Goal: Task Accomplishment & Management: Complete application form

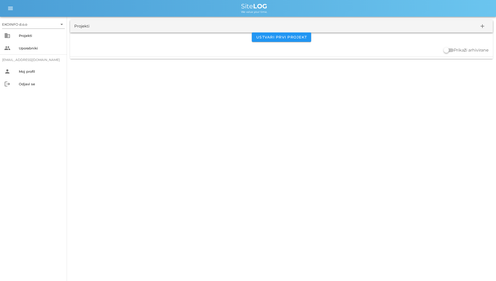
click at [132, 104] on div "EKOINFO d.o.o arrow_drop_down business Projekti people Uporabniki [EMAIL_ADDRES…" at bounding box center [248, 140] width 496 height 281
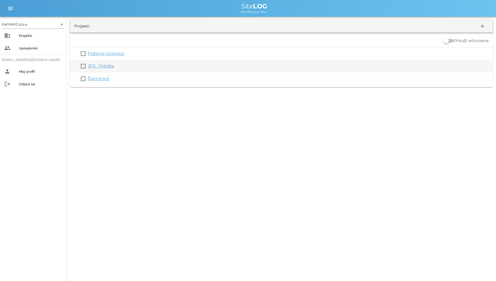
click at [101, 65] on link "3FS - Pritličje" at bounding box center [101, 66] width 26 height 5
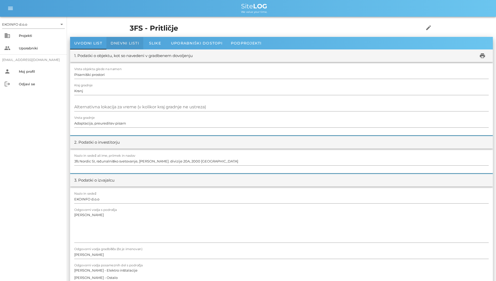
click at [130, 45] on span "Dnevni listi" at bounding box center [125, 43] width 29 height 5
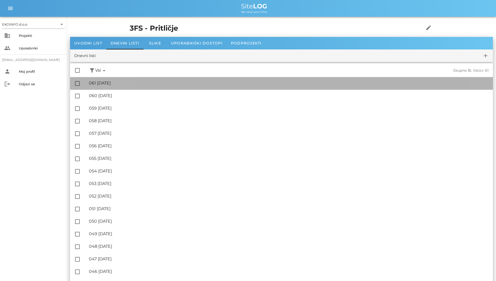
click at [146, 83] on div "🔏 061 [DATE]" at bounding box center [289, 83] width 400 height 5
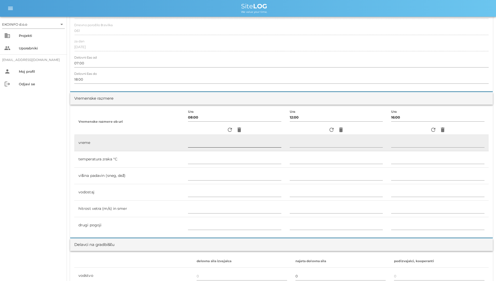
scroll to position [131, 0]
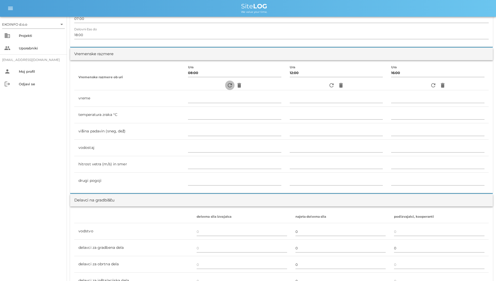
click at [228, 86] on icon "refresh" at bounding box center [230, 85] width 6 height 6
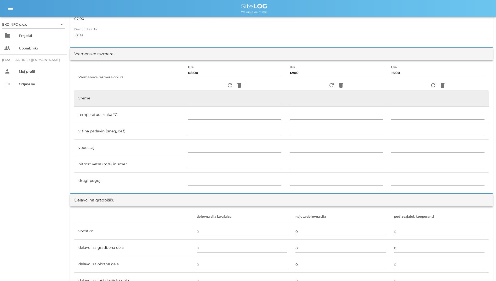
type input "pretežno oblačno"
type input "18"
type input "0"
type input "0.56 m/s šibek J"
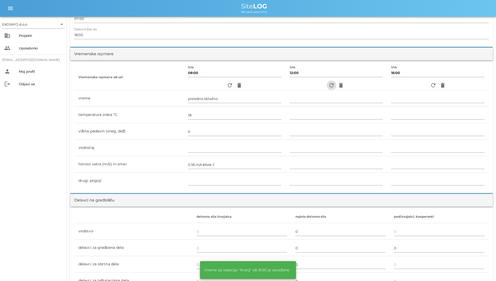
click at [329, 86] on icon "refresh" at bounding box center [332, 85] width 6 height 6
type input "delno oblačno"
type input "24"
type input "0"
type input "2.78 m/s šibek JV"
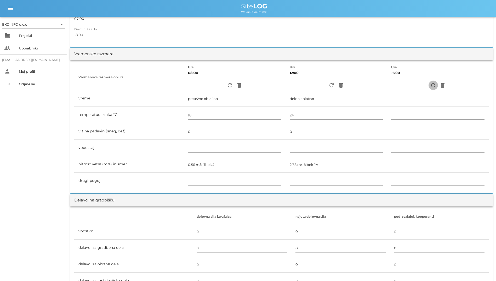
click at [432, 85] on icon "refresh" at bounding box center [433, 85] width 6 height 6
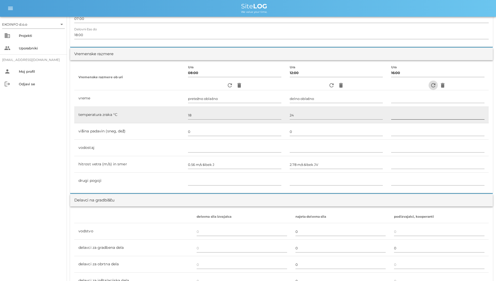
type input "delno oblačno"
type input "24"
type input "0"
type input "2.5 m/s šibek JV"
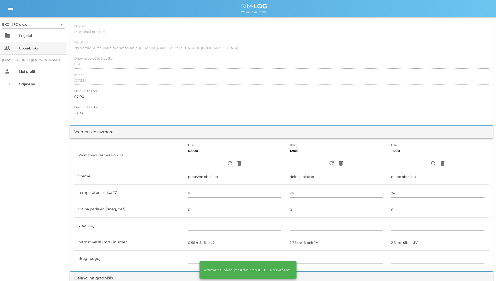
scroll to position [52, 0]
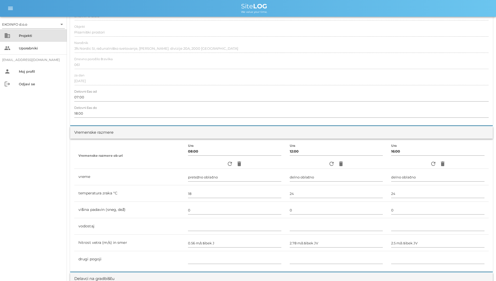
click at [12, 37] on div "business Projekti" at bounding box center [33, 35] width 67 height 13
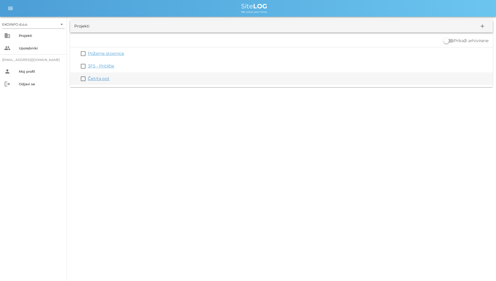
click at [103, 77] on link "Četrta pot" at bounding box center [99, 78] width 22 height 5
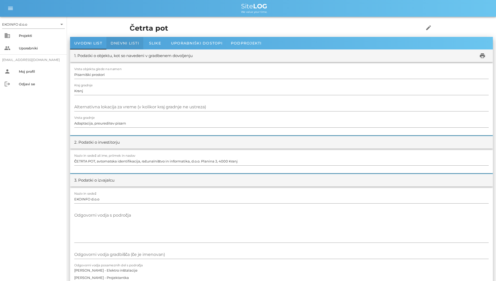
click at [131, 46] on div "Dnevni listi" at bounding box center [124, 43] width 37 height 13
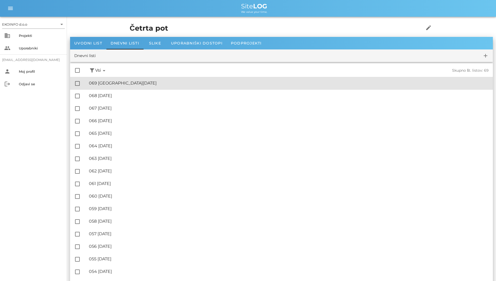
click at [133, 82] on div "🔏 069 [DATE]" at bounding box center [289, 83] width 400 height 5
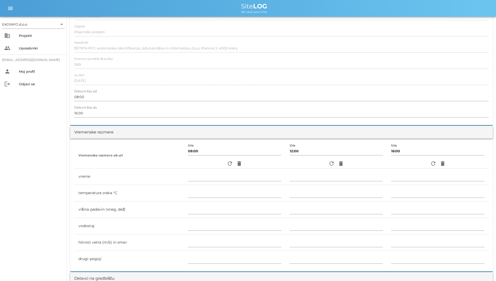
scroll to position [26, 0]
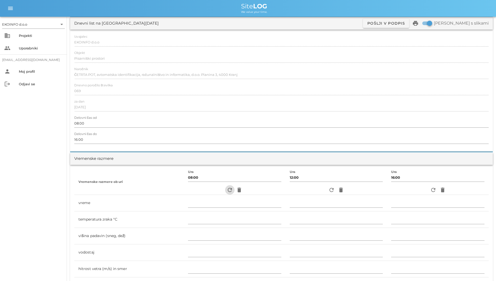
click at [227, 190] on icon "refresh" at bounding box center [230, 190] width 6 height 6
type input "pretežno oblačno"
type input "18"
type input "0"
type input "0.56 m/s šibek J"
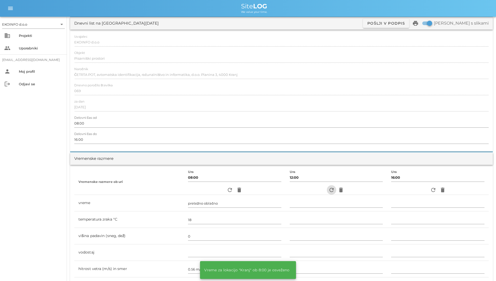
click at [333, 191] on span "refresh" at bounding box center [331, 190] width 9 height 6
type input "delno oblačno"
type input "24"
type input "0"
type input "2.78 m/s šibek JV"
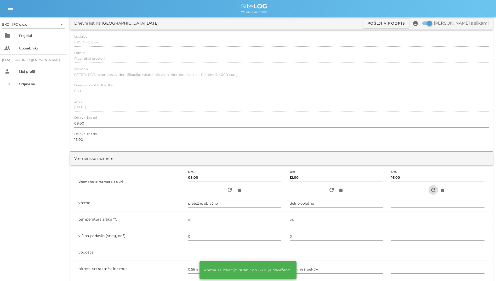
click at [433, 193] on icon "refresh" at bounding box center [433, 190] width 6 height 6
type input "delno oblačno"
type input "24"
type input "0"
type input "2.5 m/s šibek JV"
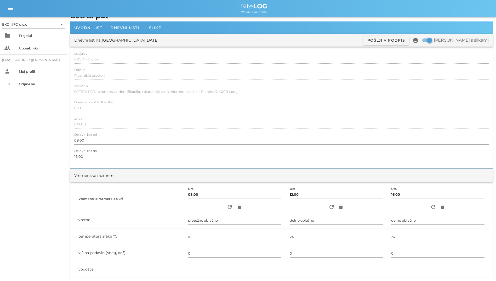
scroll to position [0, 0]
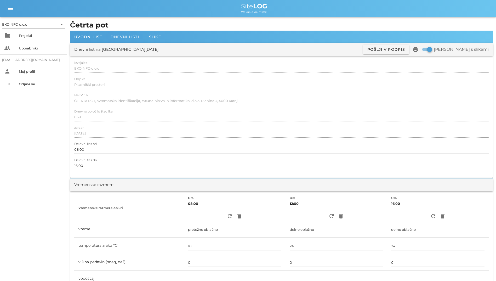
click at [120, 38] on span "Dnevni listi" at bounding box center [125, 37] width 29 height 5
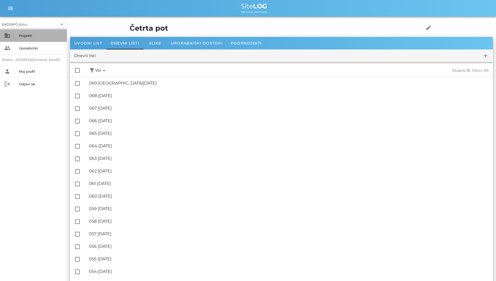
click at [7, 40] on div "business Projekti" at bounding box center [33, 35] width 67 height 13
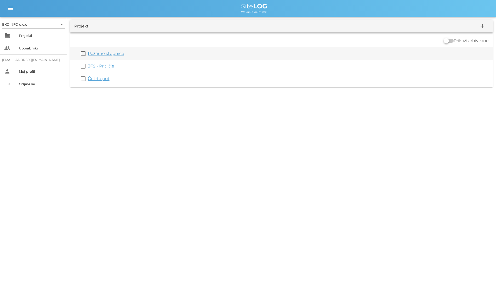
click at [103, 55] on link "Požarne stopnice" at bounding box center [106, 53] width 36 height 5
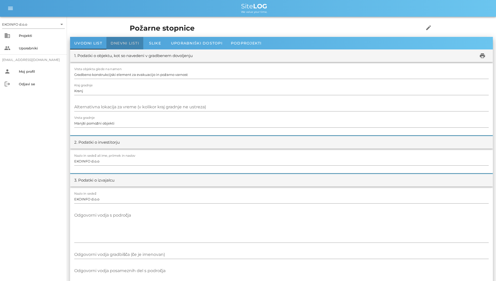
click at [112, 46] on div "Dnevni listi" at bounding box center [124, 43] width 37 height 13
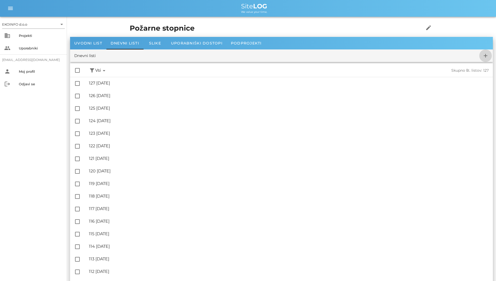
click at [487, 58] on icon "add" at bounding box center [486, 56] width 6 height 6
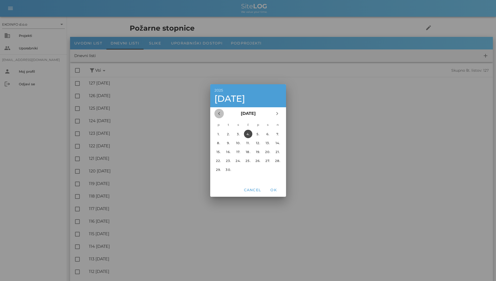
click at [216, 115] on icon "chevron_left" at bounding box center [219, 113] width 6 height 6
click at [278, 160] on div "24." at bounding box center [278, 161] width 8 height 4
click at [275, 188] on span "OK" at bounding box center [273, 190] width 13 height 5
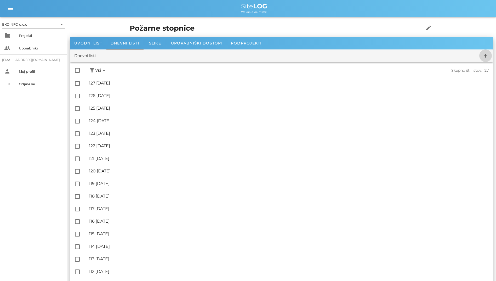
checkbox input "false"
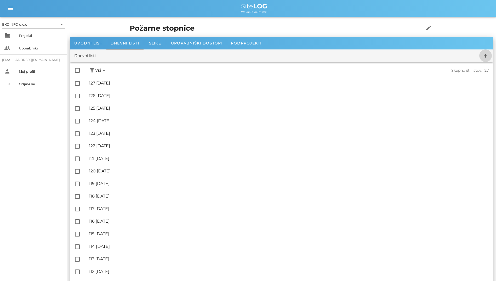
checkbox input "false"
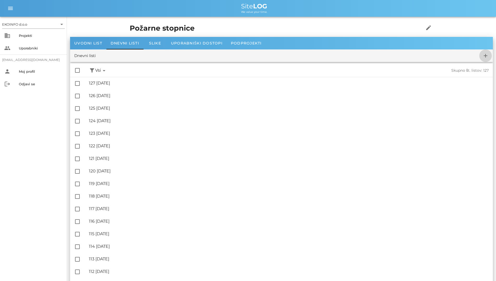
checkbox input "false"
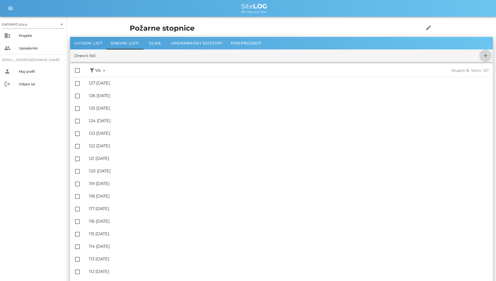
checkbox input "false"
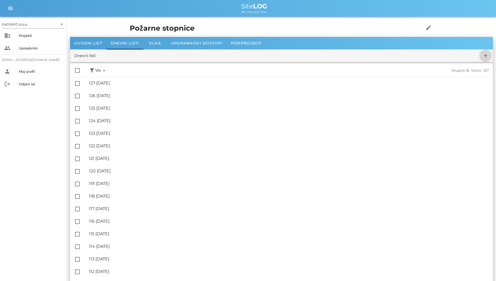
checkbox input "false"
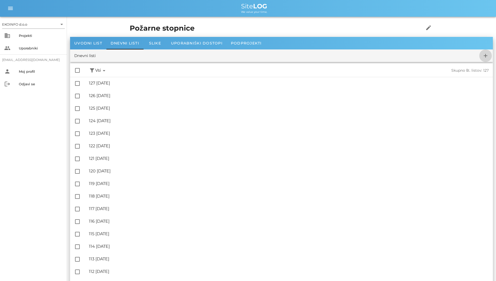
checkbox input "false"
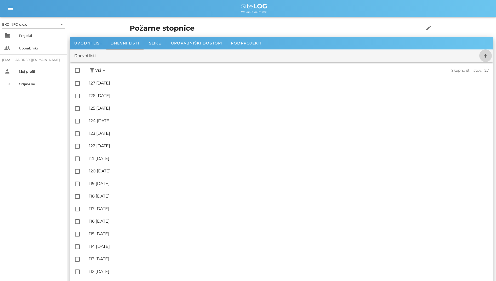
checkbox input "false"
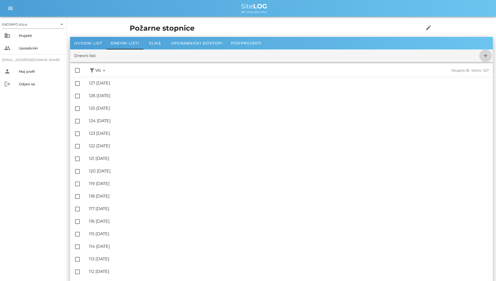
checkbox input "false"
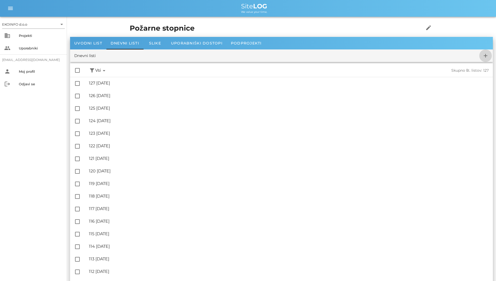
checkbox input "false"
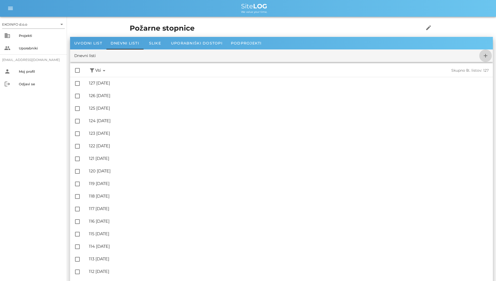
checkbox input "false"
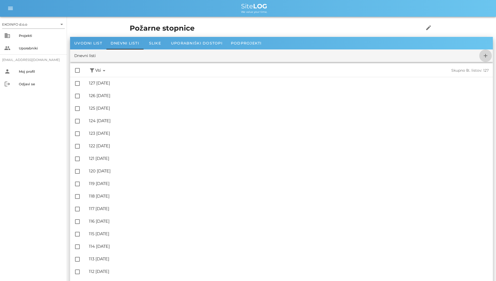
checkbox input "false"
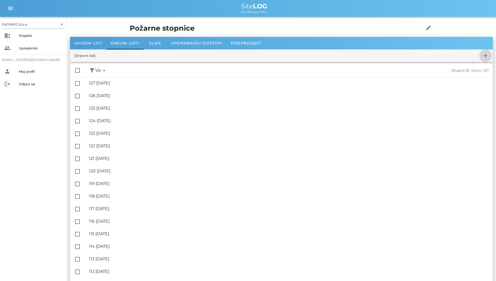
checkbox input "false"
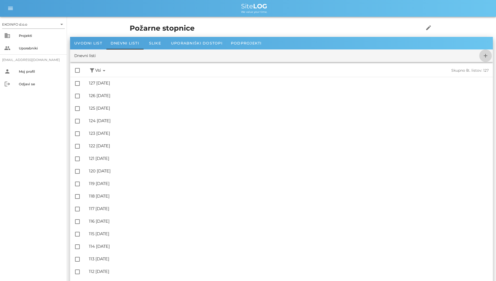
checkbox input "false"
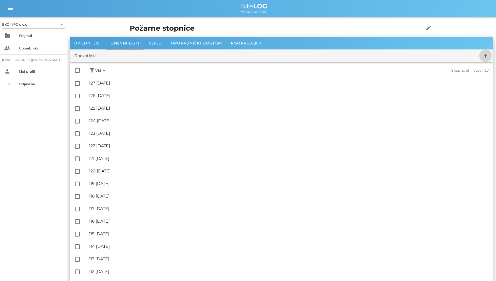
checkbox input "false"
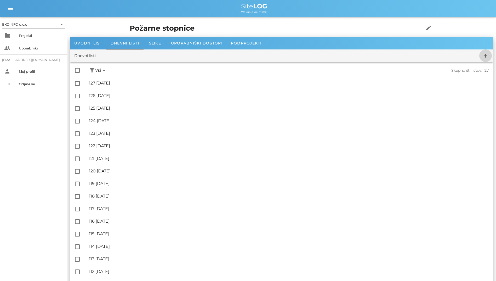
checkbox input "false"
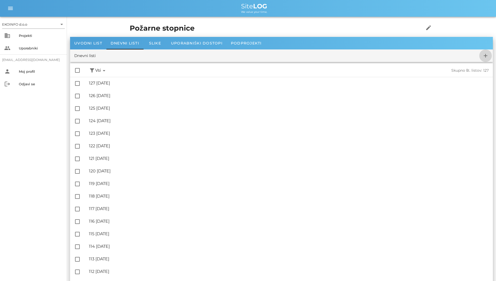
checkbox input "false"
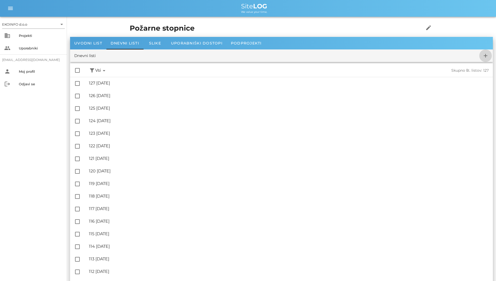
checkbox input "false"
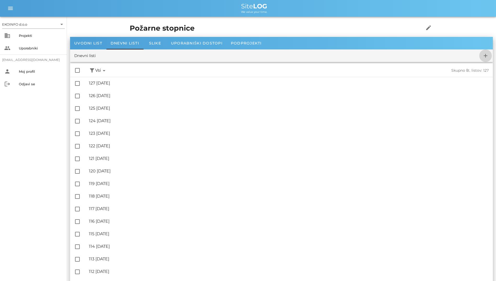
checkbox input "false"
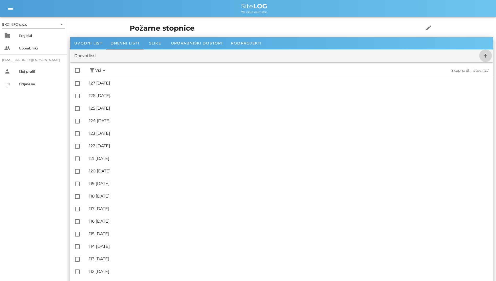
checkbox input "false"
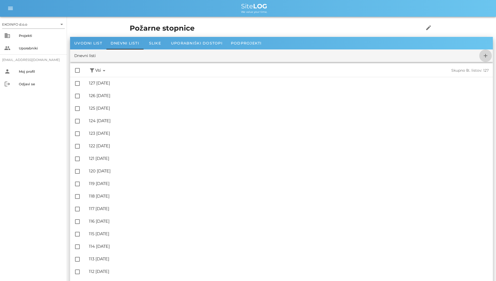
checkbox input "false"
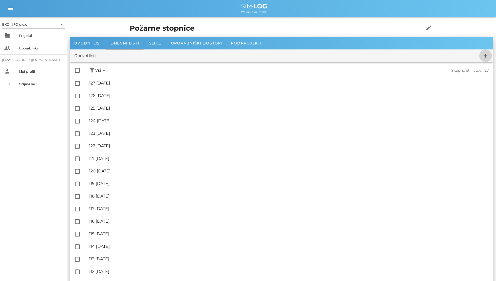
checkbox input "false"
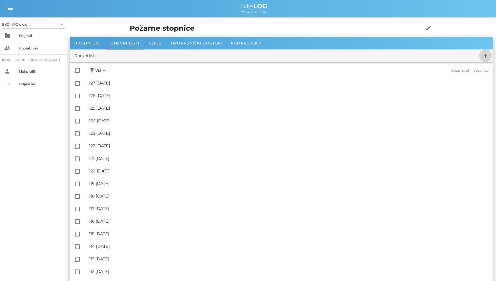
checkbox input "false"
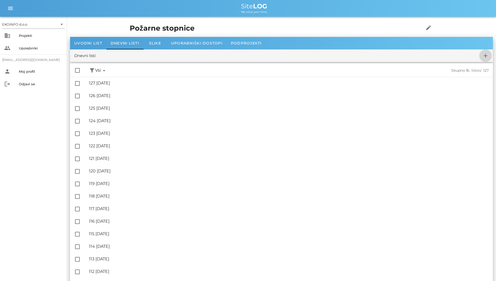
checkbox input "false"
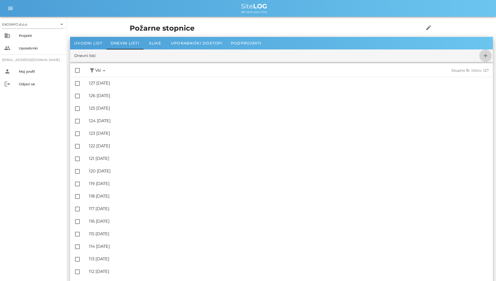
checkbox input "false"
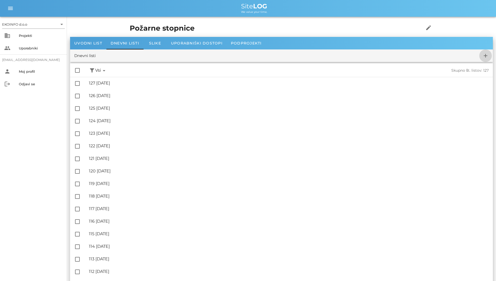
checkbox input "false"
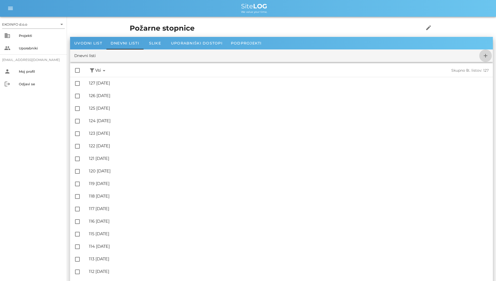
checkbox input "false"
click at [33, 33] on div "Projekti" at bounding box center [41, 35] width 44 height 8
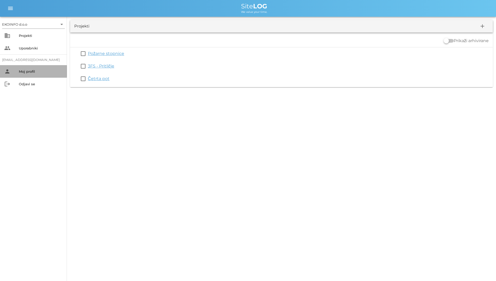
click at [26, 69] on div "Moj profil" at bounding box center [41, 71] width 44 height 8
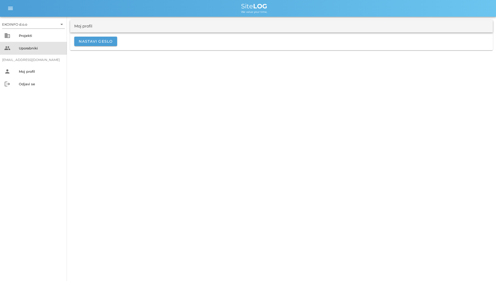
click at [30, 50] on div "Uporabniki" at bounding box center [41, 48] width 44 height 4
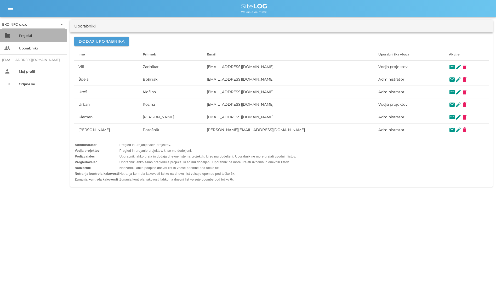
click at [42, 36] on div "Projekti" at bounding box center [41, 35] width 44 height 4
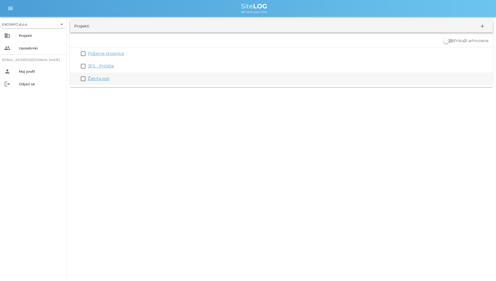
click at [94, 80] on link "Četrta pot" at bounding box center [99, 78] width 22 height 5
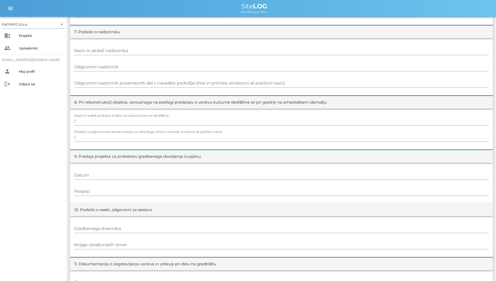
scroll to position [483, 0]
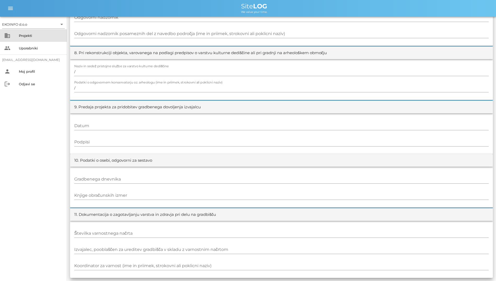
click at [19, 39] on div "business Projekti" at bounding box center [33, 35] width 67 height 13
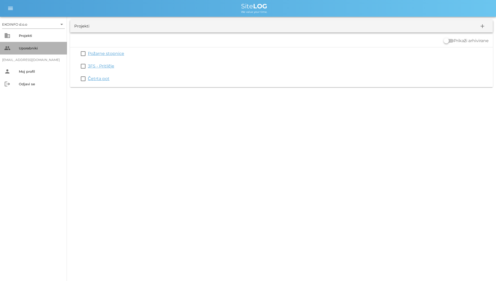
click at [44, 46] on div "Uporabniki" at bounding box center [41, 48] width 44 height 4
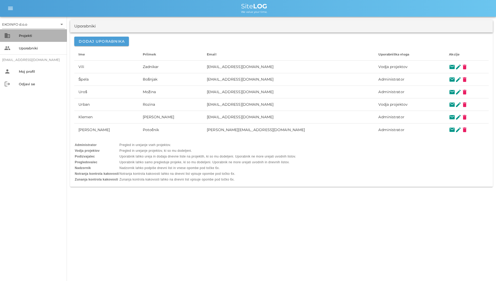
click at [36, 31] on div "business Projekti" at bounding box center [33, 35] width 67 height 13
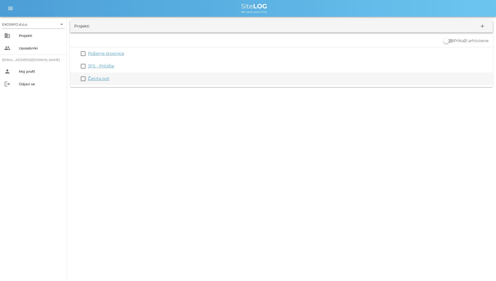
click at [95, 78] on link "Četrta pot" at bounding box center [99, 78] width 22 height 5
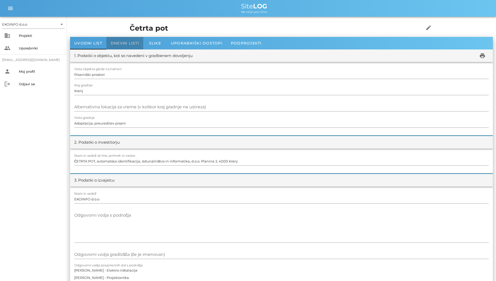
click at [124, 42] on span "Dnevni listi" at bounding box center [125, 43] width 29 height 5
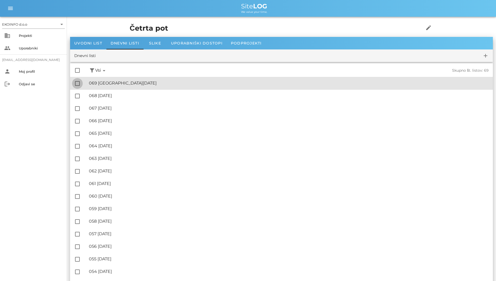
click at [79, 81] on div at bounding box center [77, 83] width 9 height 9
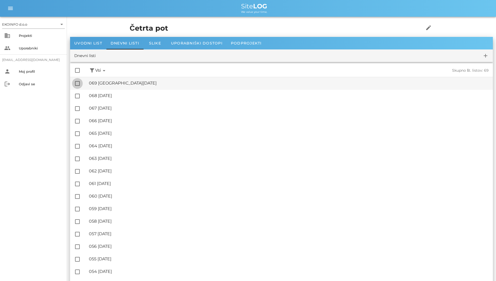
checkbox input "true"
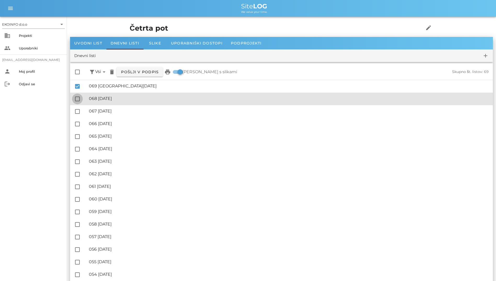
click at [80, 98] on div at bounding box center [77, 98] width 9 height 9
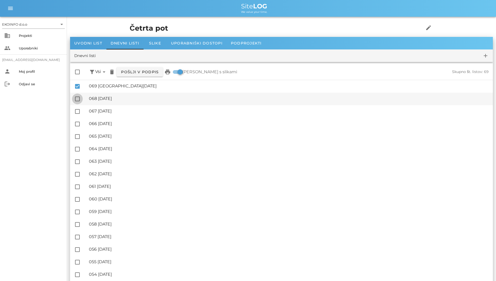
checkbox input "true"
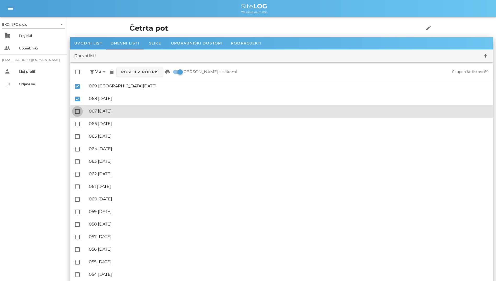
click at [79, 110] on div at bounding box center [77, 111] width 9 height 9
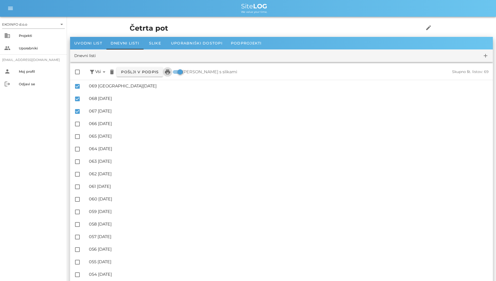
click at [171, 71] on icon "print" at bounding box center [168, 72] width 6 height 6
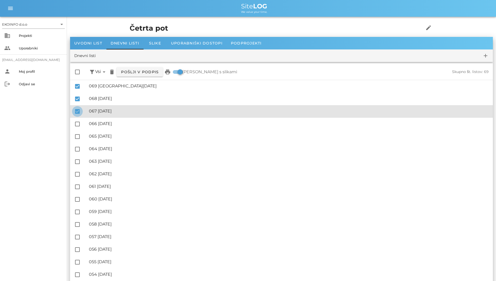
click at [79, 109] on div at bounding box center [77, 111] width 9 height 9
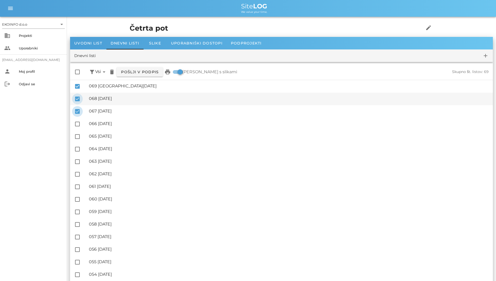
checkbox input "false"
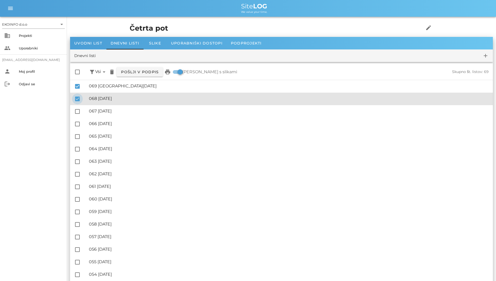
click at [77, 100] on div at bounding box center [77, 98] width 9 height 9
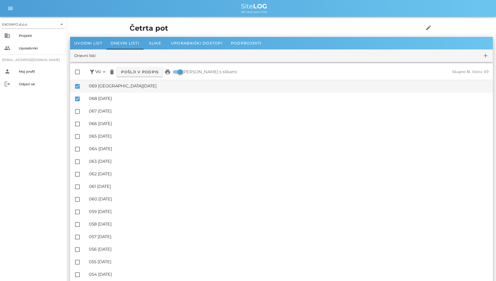
checkbox input "false"
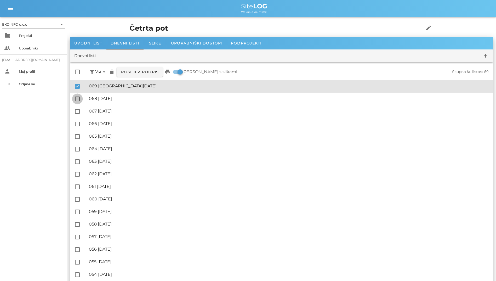
click at [73, 88] on div "check_box 🔏 069 [DATE] ✓ Podpisal: Nadzornik ✓ Podpisal: Sestavljalec ✓ Podpisa…" at bounding box center [281, 86] width 423 height 13
click at [76, 84] on div at bounding box center [77, 86] width 9 height 9
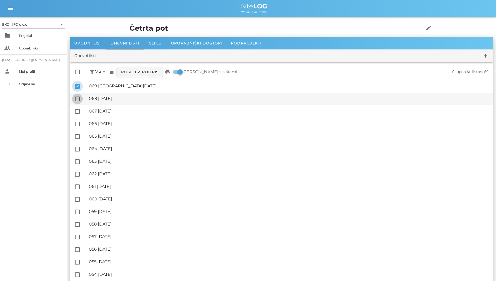
checkbox input "false"
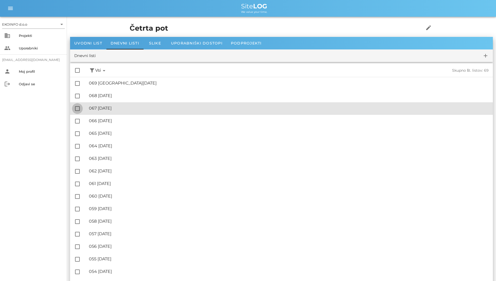
click at [76, 111] on div at bounding box center [77, 108] width 9 height 9
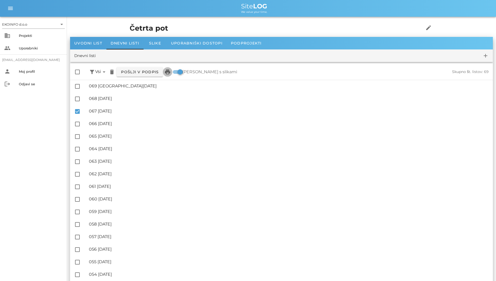
click at [169, 72] on icon "print" at bounding box center [168, 72] width 6 height 6
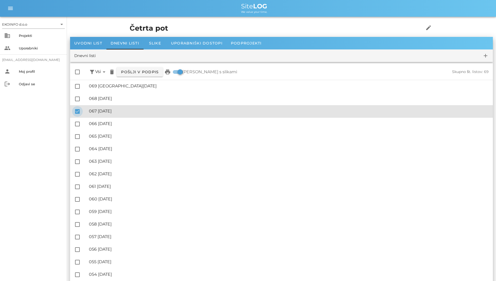
click at [77, 108] on div at bounding box center [77, 111] width 9 height 9
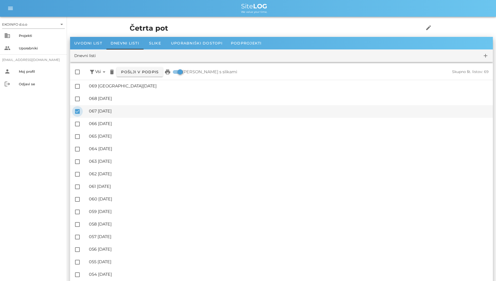
checkbox input "false"
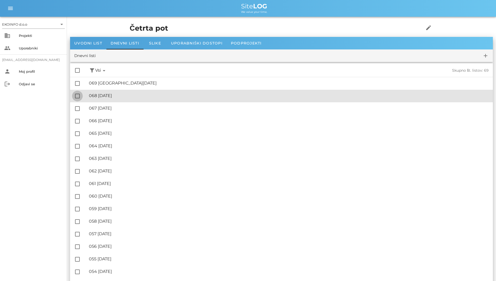
click at [77, 93] on div at bounding box center [77, 96] width 9 height 9
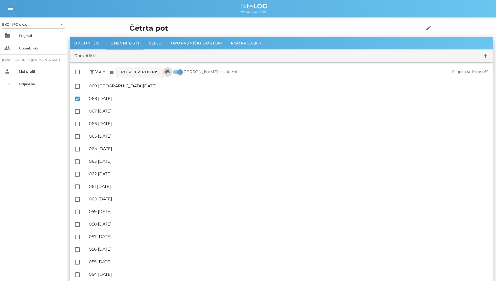
click at [169, 72] on icon "print" at bounding box center [168, 72] width 6 height 6
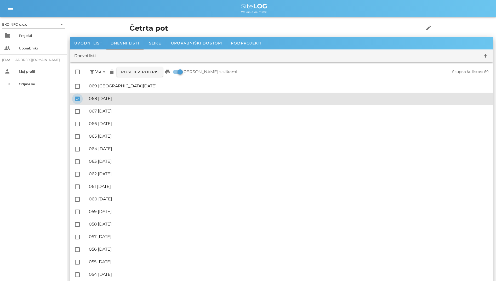
click at [75, 97] on div at bounding box center [77, 98] width 9 height 9
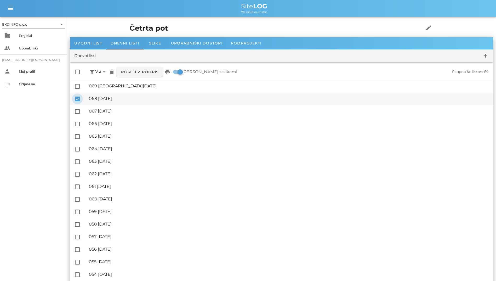
checkbox input "false"
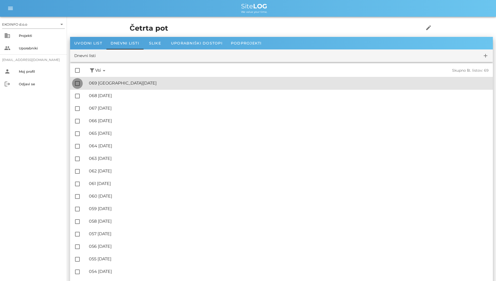
click at [77, 85] on div at bounding box center [77, 83] width 9 height 9
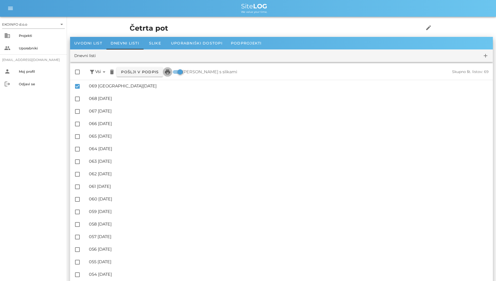
click at [166, 72] on icon "print" at bounding box center [168, 72] width 6 height 6
click at [280, 20] on div "Četrta pot edit" at bounding box center [282, 28] width 310 height 17
drag, startPoint x: 280, startPoint y: 20, endPoint x: 271, endPoint y: 23, distance: 8.7
click at [271, 23] on div "Četrta pot edit" at bounding box center [282, 28] width 310 height 17
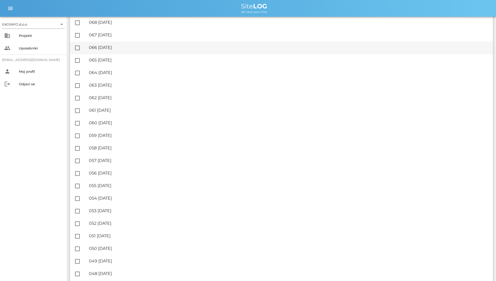
scroll to position [52, 0]
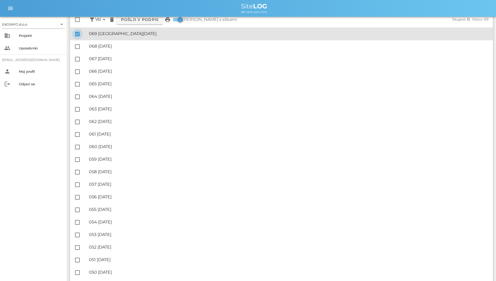
click at [76, 32] on div at bounding box center [77, 34] width 9 height 9
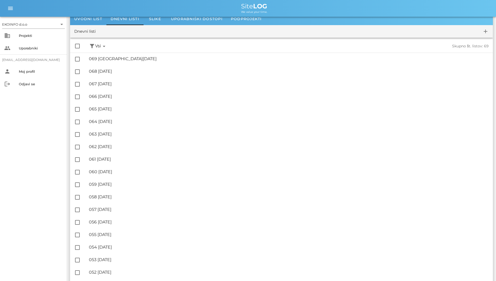
scroll to position [0, 0]
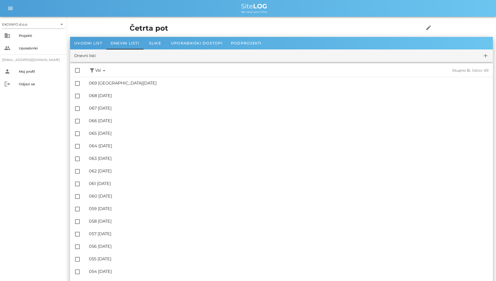
click at [192, 29] on h1 "Četrta pot" at bounding box center [269, 28] width 278 height 11
click at [136, 29] on h1 "Četrta pot" at bounding box center [269, 28] width 278 height 11
click at [90, 41] on span "Uvodni list" at bounding box center [88, 43] width 28 height 5
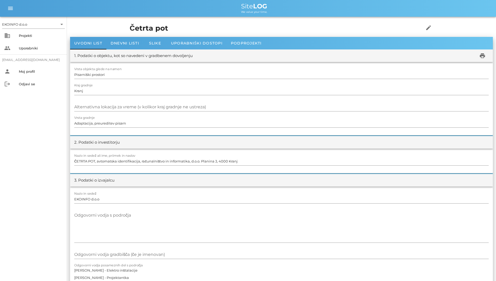
click at [119, 50] on div "1. Podatki o objektu, kot so navedeni v gradbenem dovoljenju print" at bounding box center [281, 55] width 423 height 13
click at [124, 44] on span "Dnevni listi" at bounding box center [125, 43] width 29 height 5
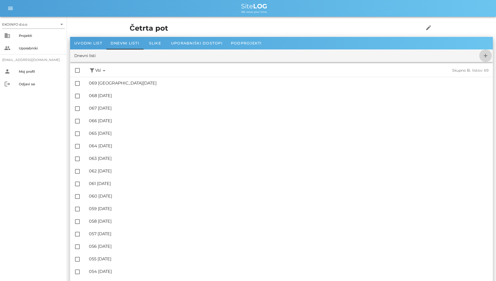
click at [487, 54] on icon "add" at bounding box center [486, 56] width 6 height 6
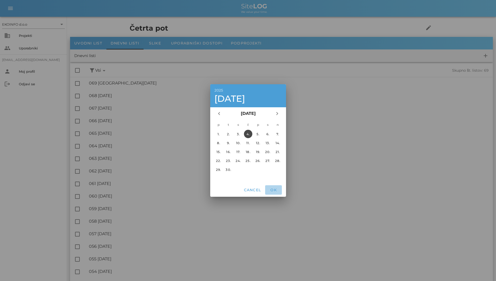
click at [271, 187] on button "OK" at bounding box center [273, 189] width 17 height 9
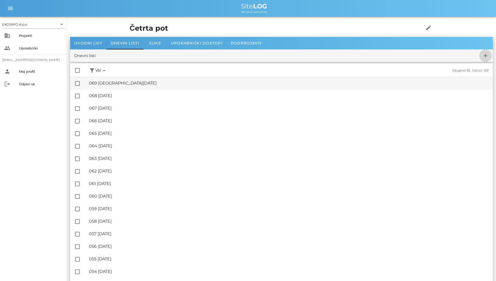
checkbox input "false"
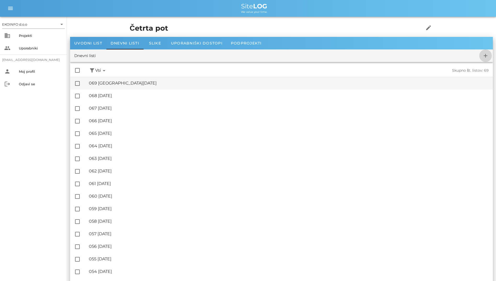
checkbox input "false"
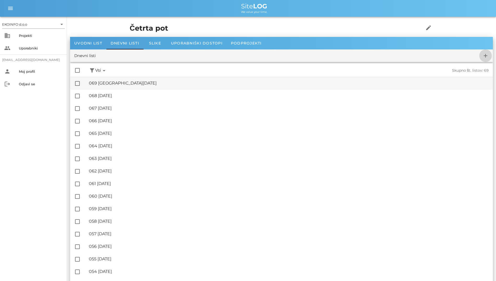
checkbox input "false"
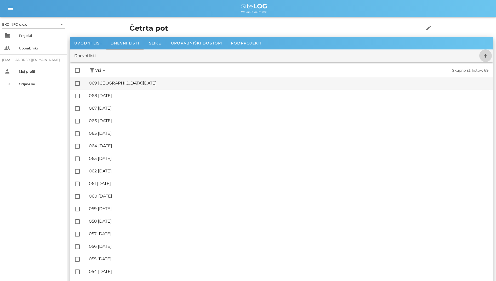
checkbox input "false"
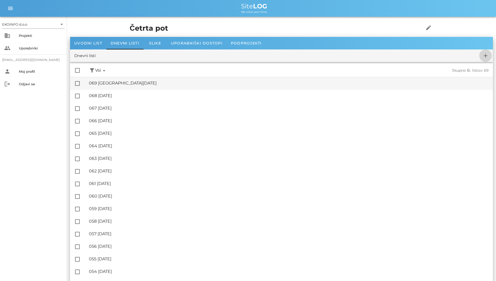
checkbox input "false"
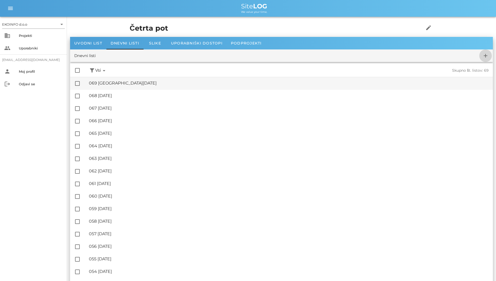
checkbox input "false"
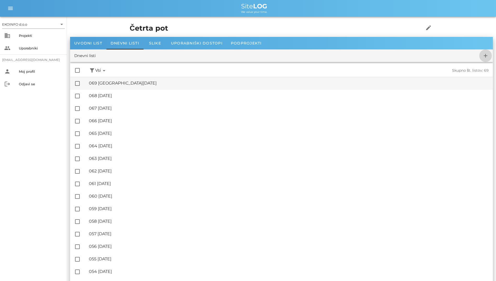
checkbox input "false"
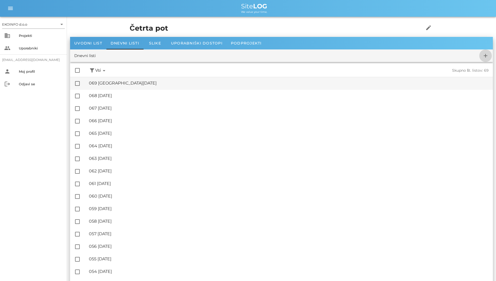
checkbox input "false"
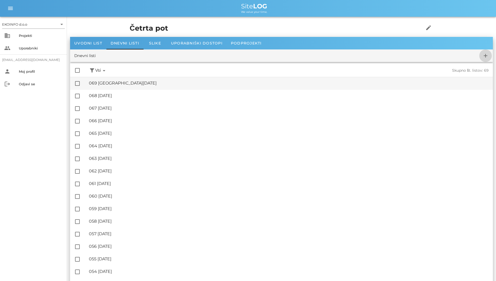
checkbox input "false"
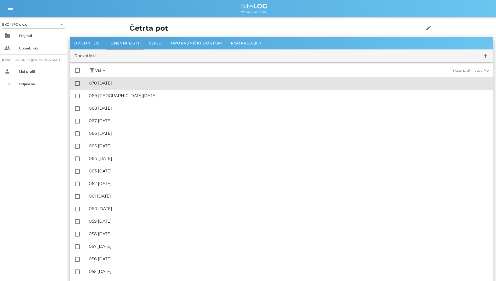
click at [136, 81] on div "🔏 070 [DATE]" at bounding box center [289, 83] width 400 height 5
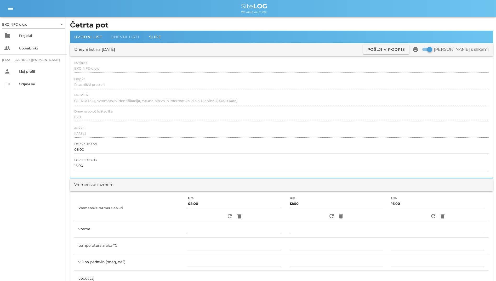
click at [138, 36] on span "Dnevni listi" at bounding box center [125, 37] width 29 height 5
